Goal: Task Accomplishment & Management: Manage account settings

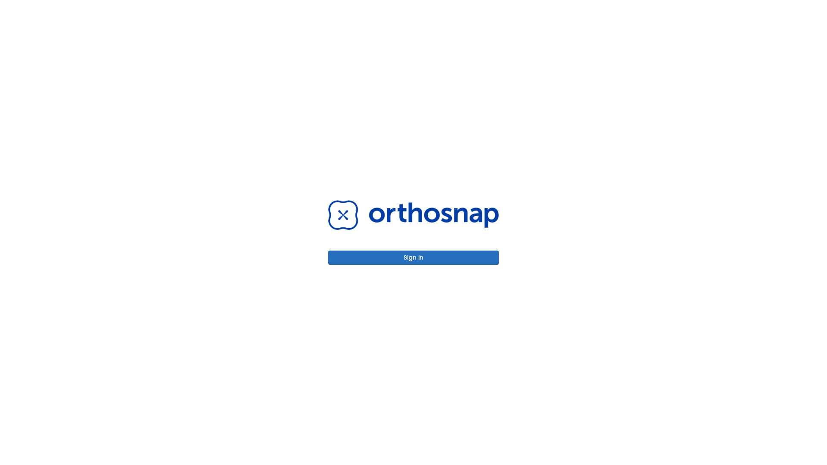
click at [414, 258] on button "Sign in" at bounding box center [413, 258] width 171 height 14
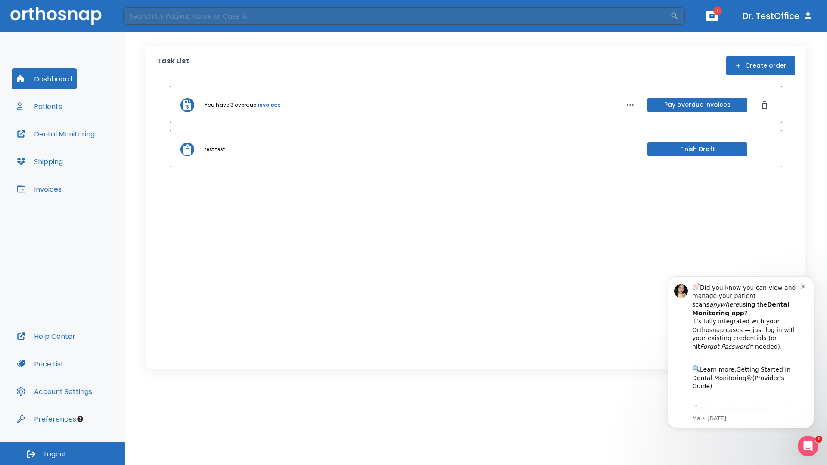
click at [62, 454] on span "Logout" at bounding box center [55, 454] width 23 height 9
